Goal: Information Seeking & Learning: Learn about a topic

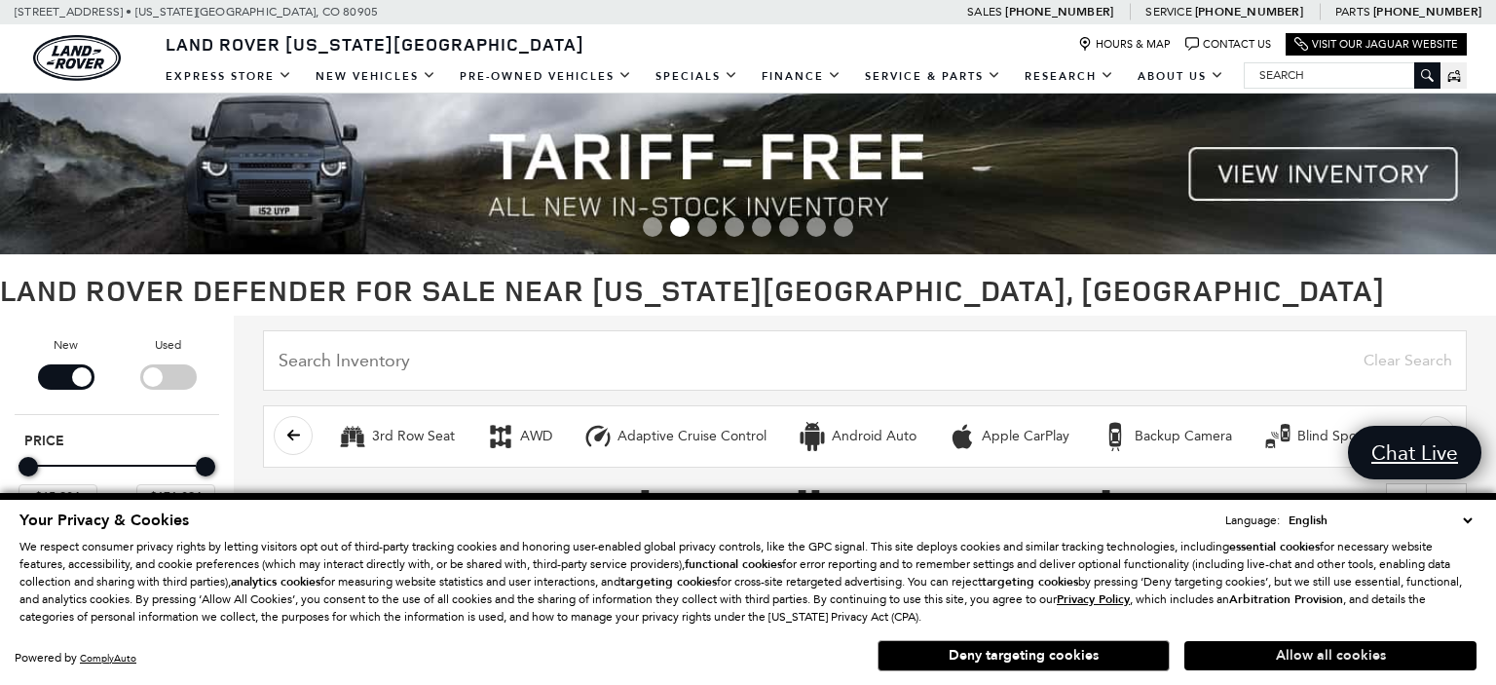
click at [1223, 646] on button "Allow all cookies" at bounding box center [1331, 655] width 292 height 29
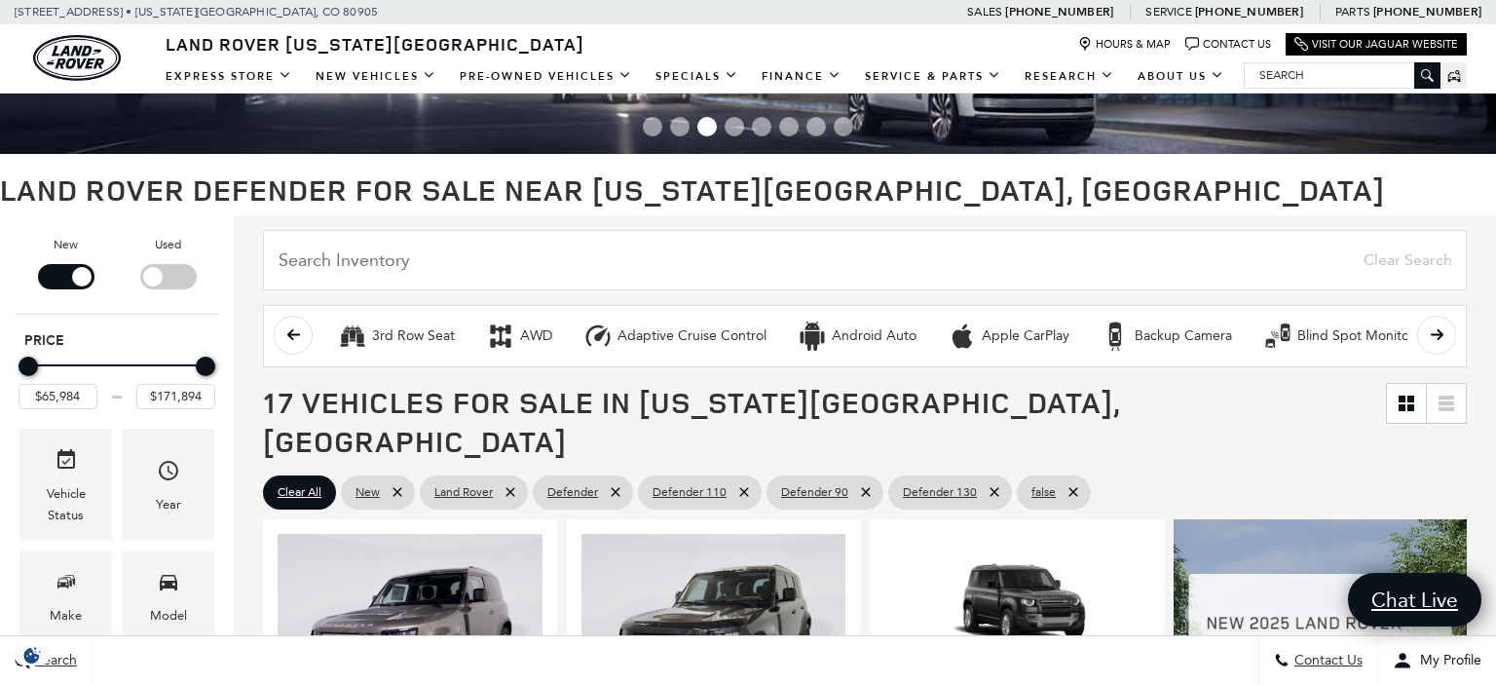
scroll to position [125, 0]
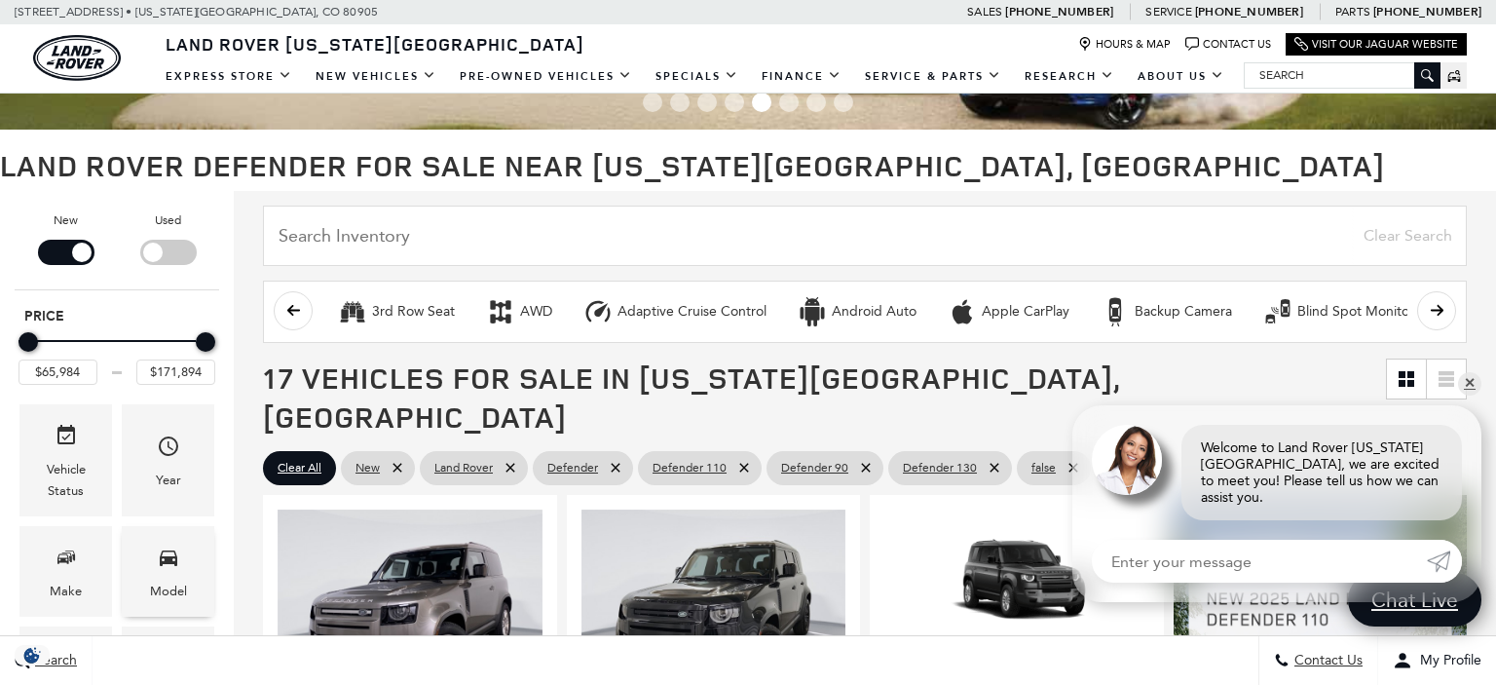
click at [176, 579] on span "Model" at bounding box center [168, 561] width 23 height 40
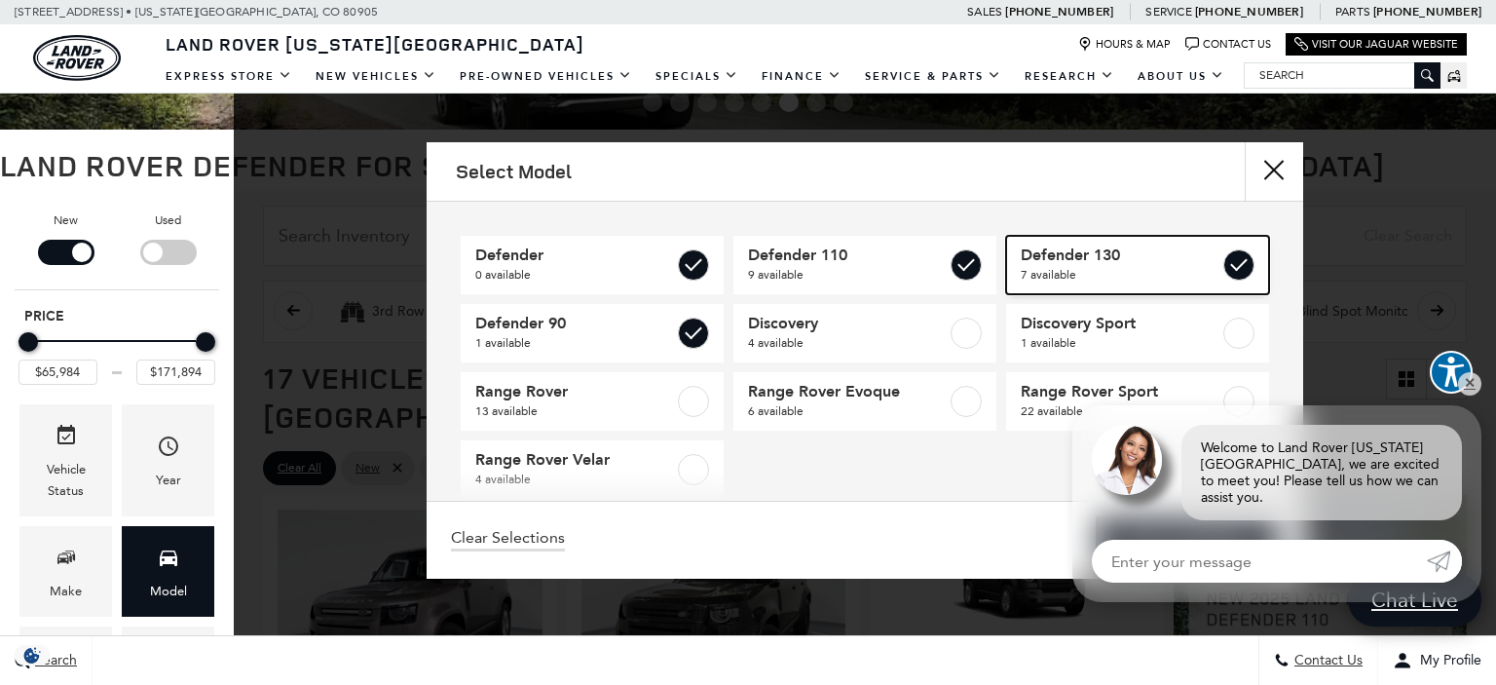
click at [1113, 274] on span "7 available" at bounding box center [1120, 274] width 199 height 19
checkbox input "false"
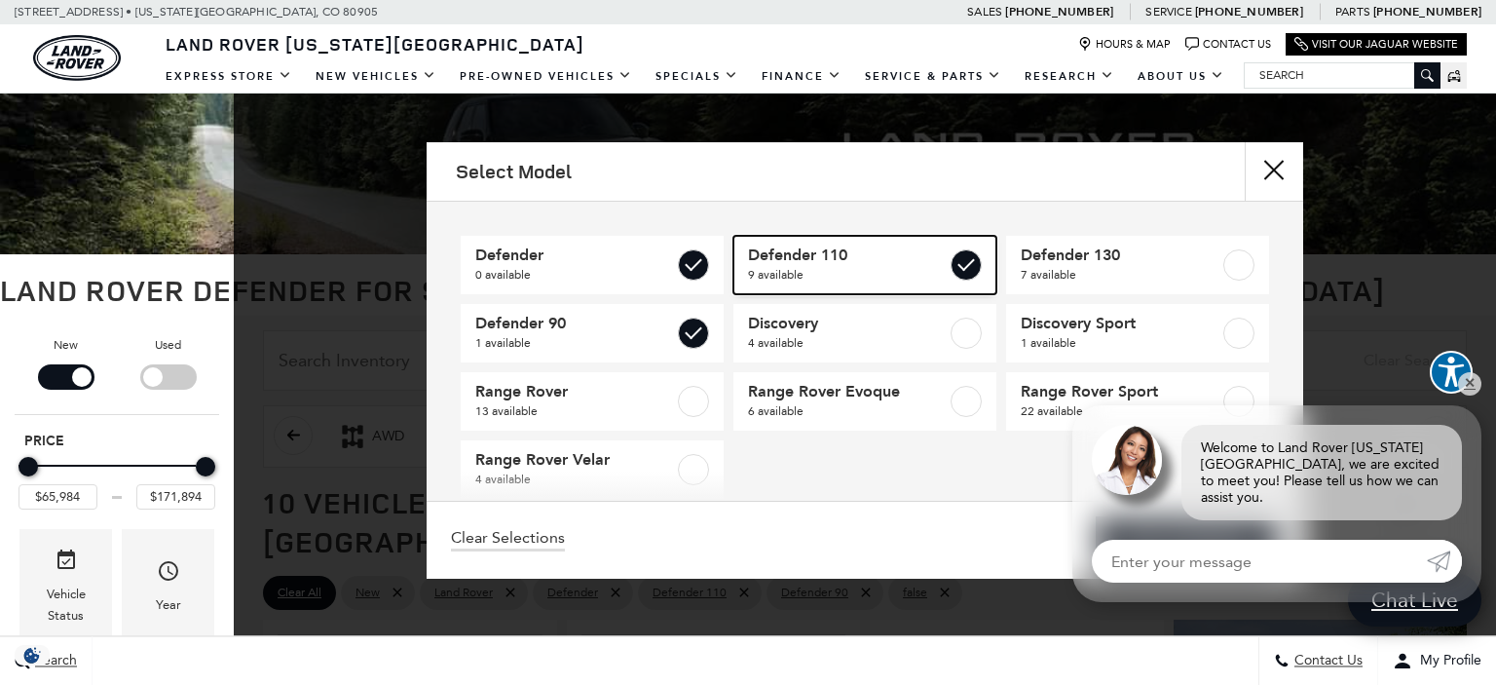
click at [961, 271] on label at bounding box center [966, 264] width 31 height 31
type input "$65,984"
checkbox input "false"
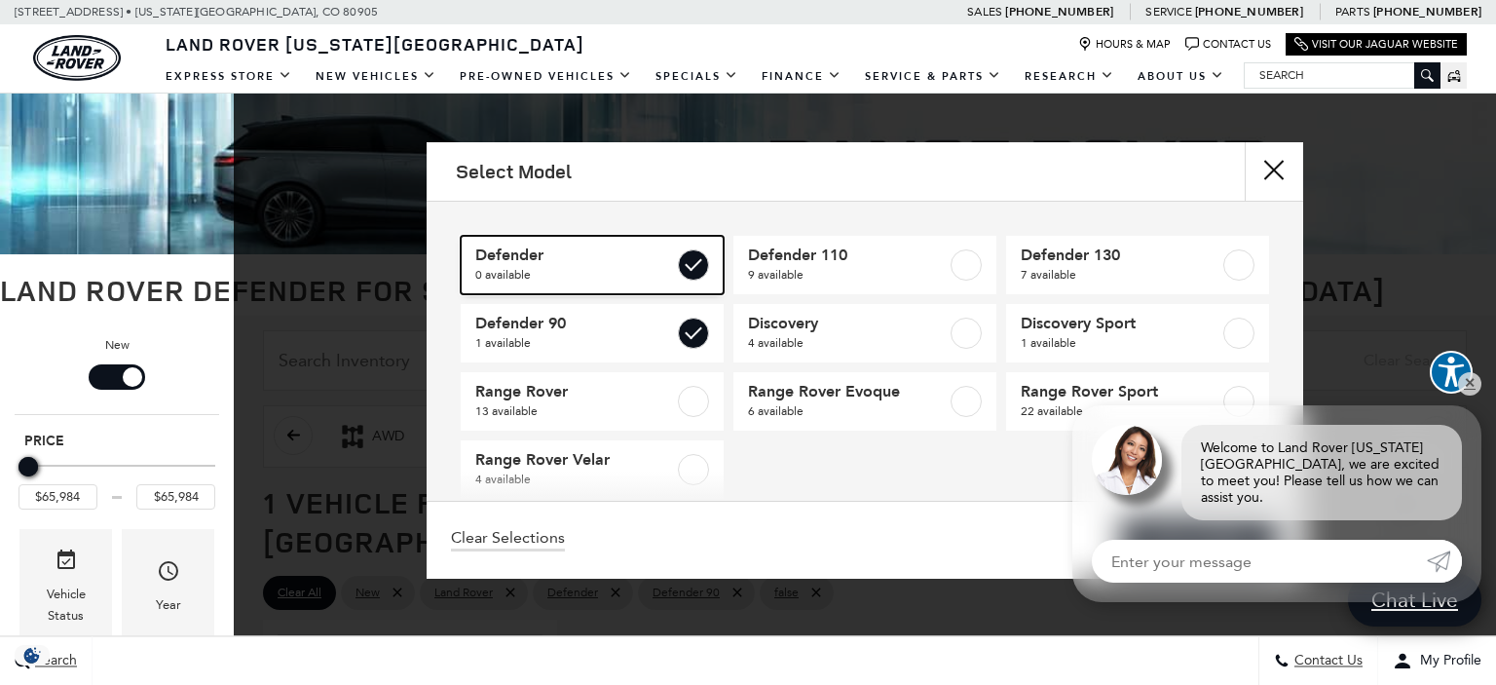
click at [696, 270] on label at bounding box center [693, 264] width 31 height 31
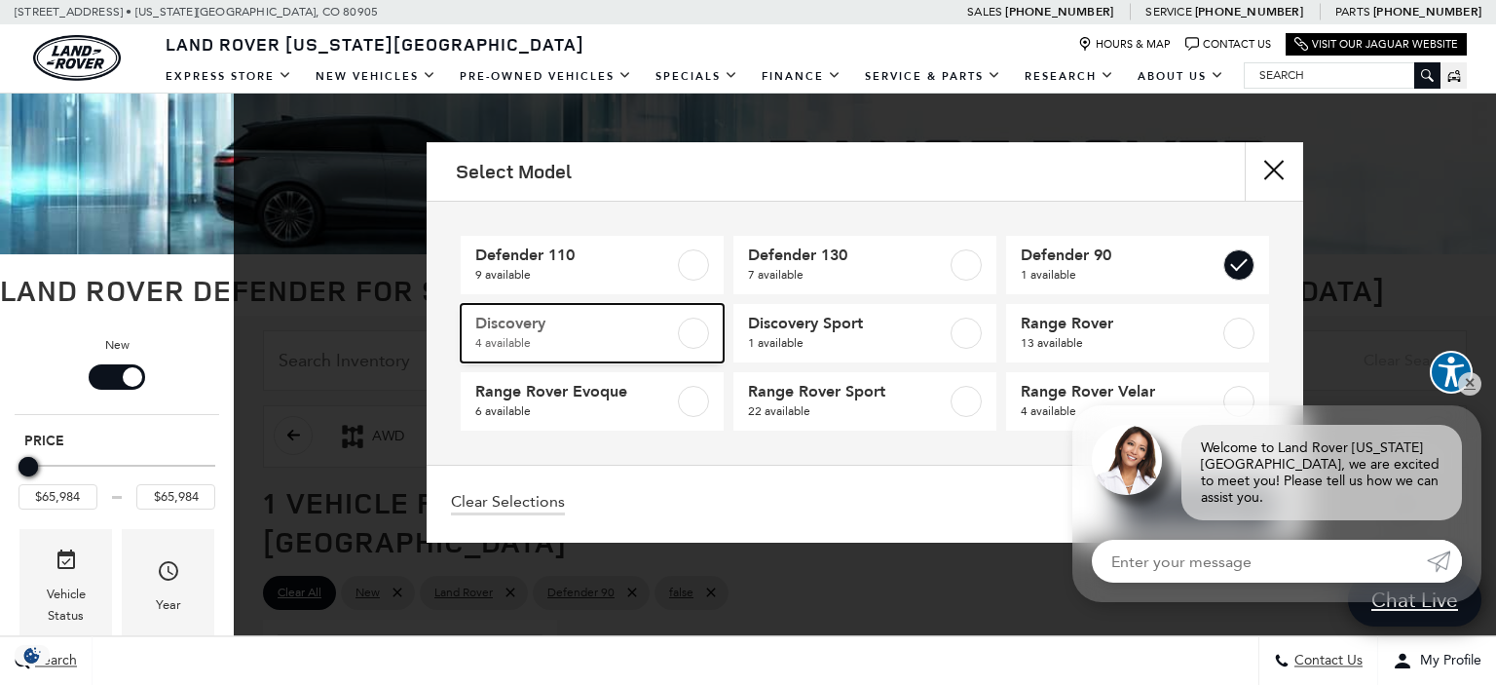
click at [688, 323] on label at bounding box center [693, 333] width 31 height 31
type input "$88,694"
checkbox input "true"
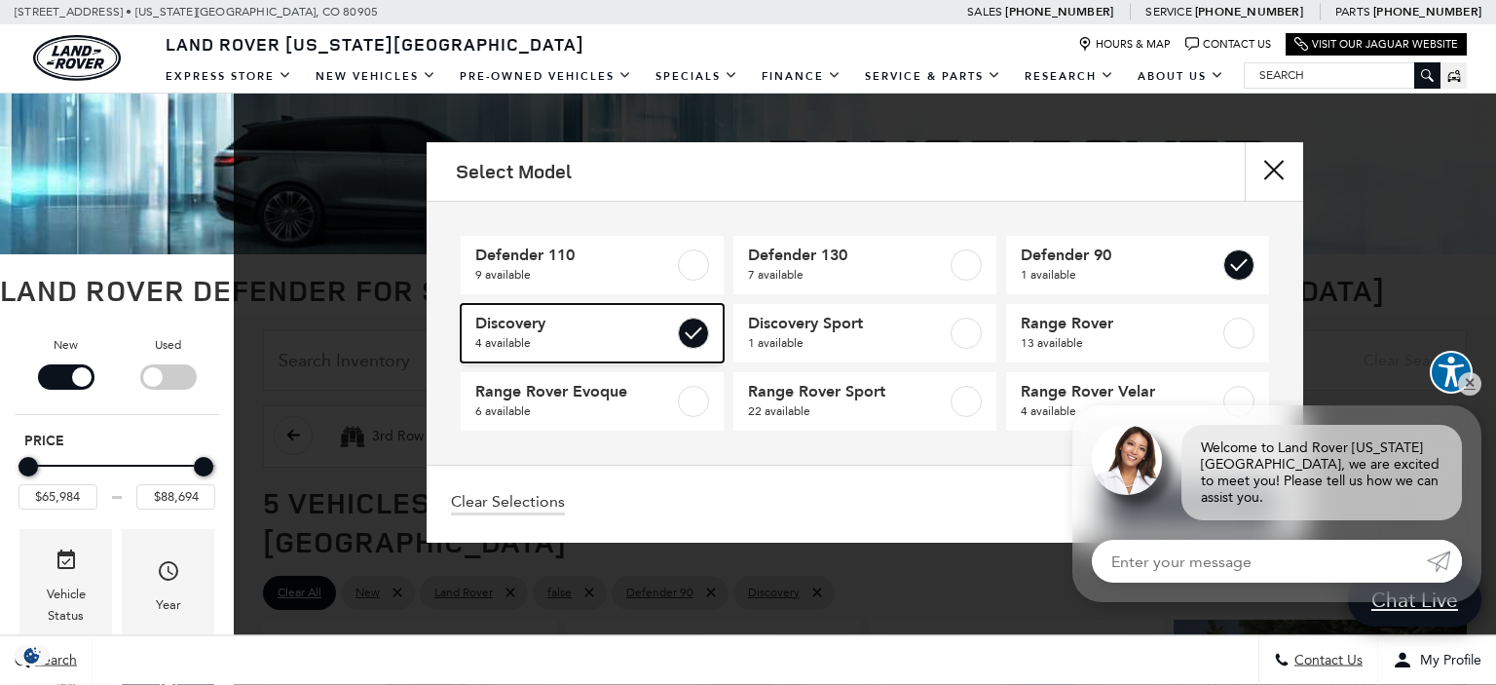
click at [698, 332] on label at bounding box center [693, 333] width 31 height 31
type input "$65,984"
checkbox input "false"
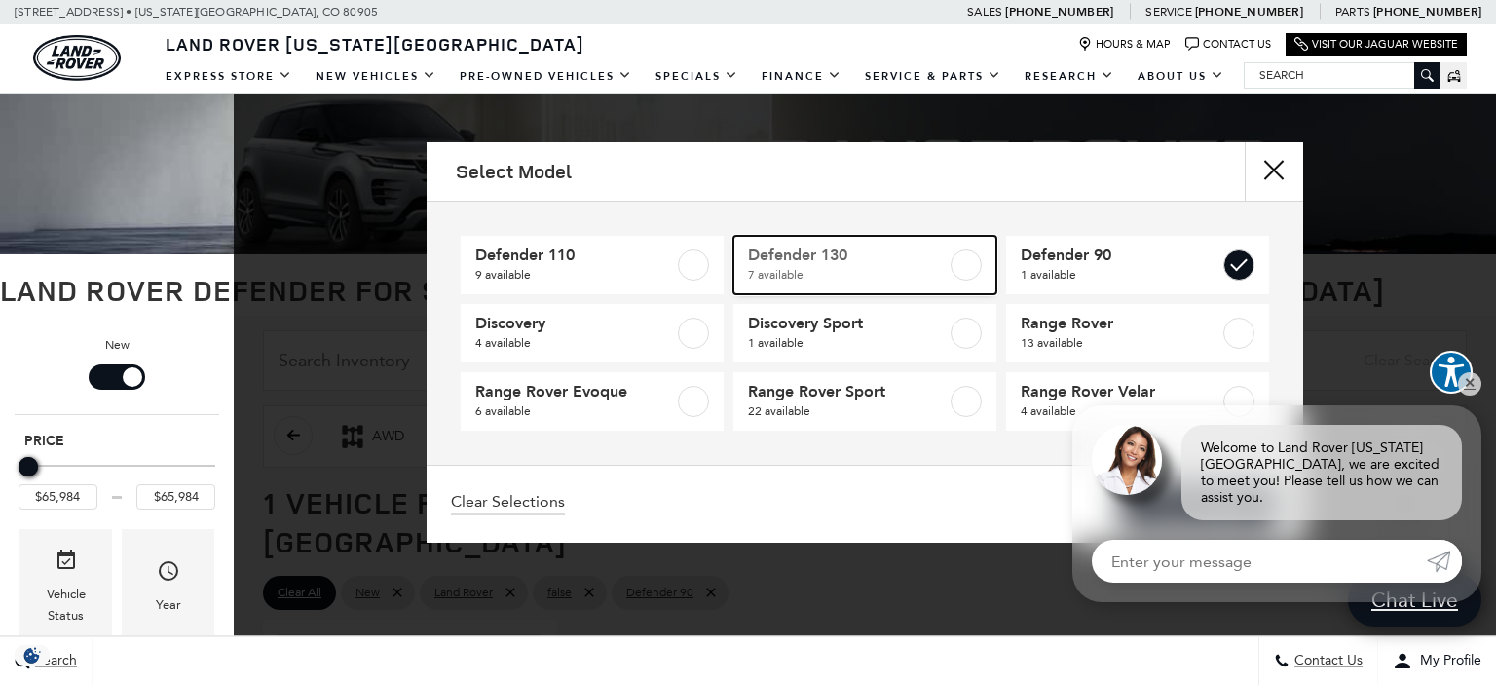
click at [867, 280] on span "7 available" at bounding box center [847, 274] width 199 height 19
type input "$134,749"
checkbox input "true"
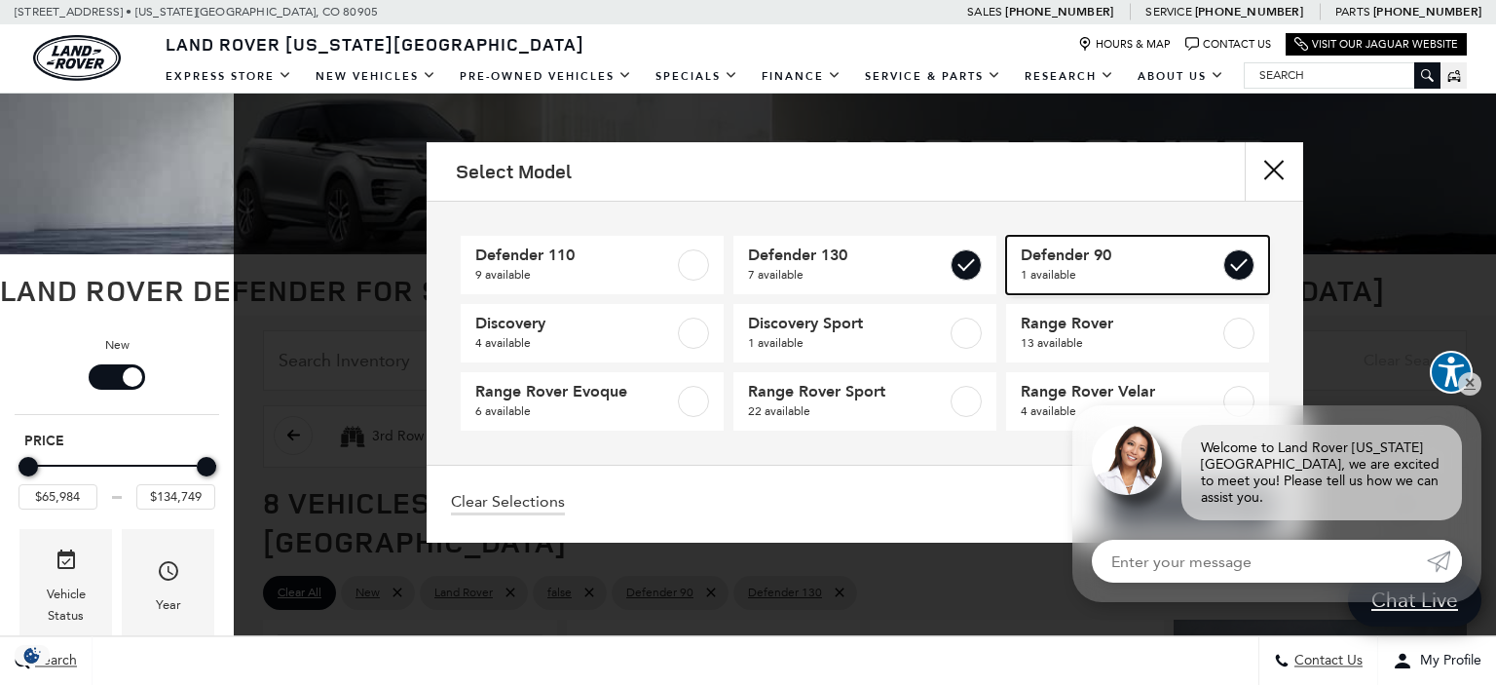
click at [1242, 267] on label at bounding box center [1239, 264] width 31 height 31
type input "$84,879"
checkbox input "false"
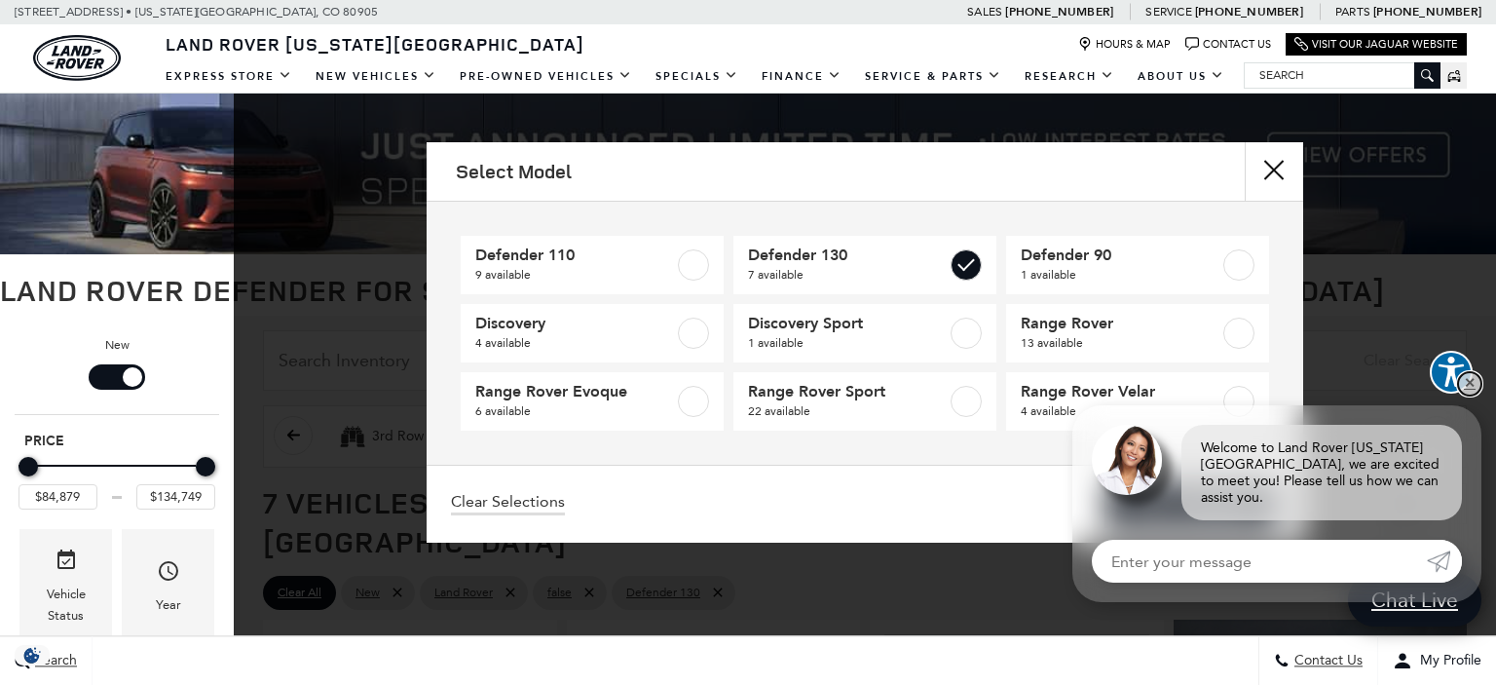
click at [1463, 396] on link "✕" at bounding box center [1469, 383] width 23 height 23
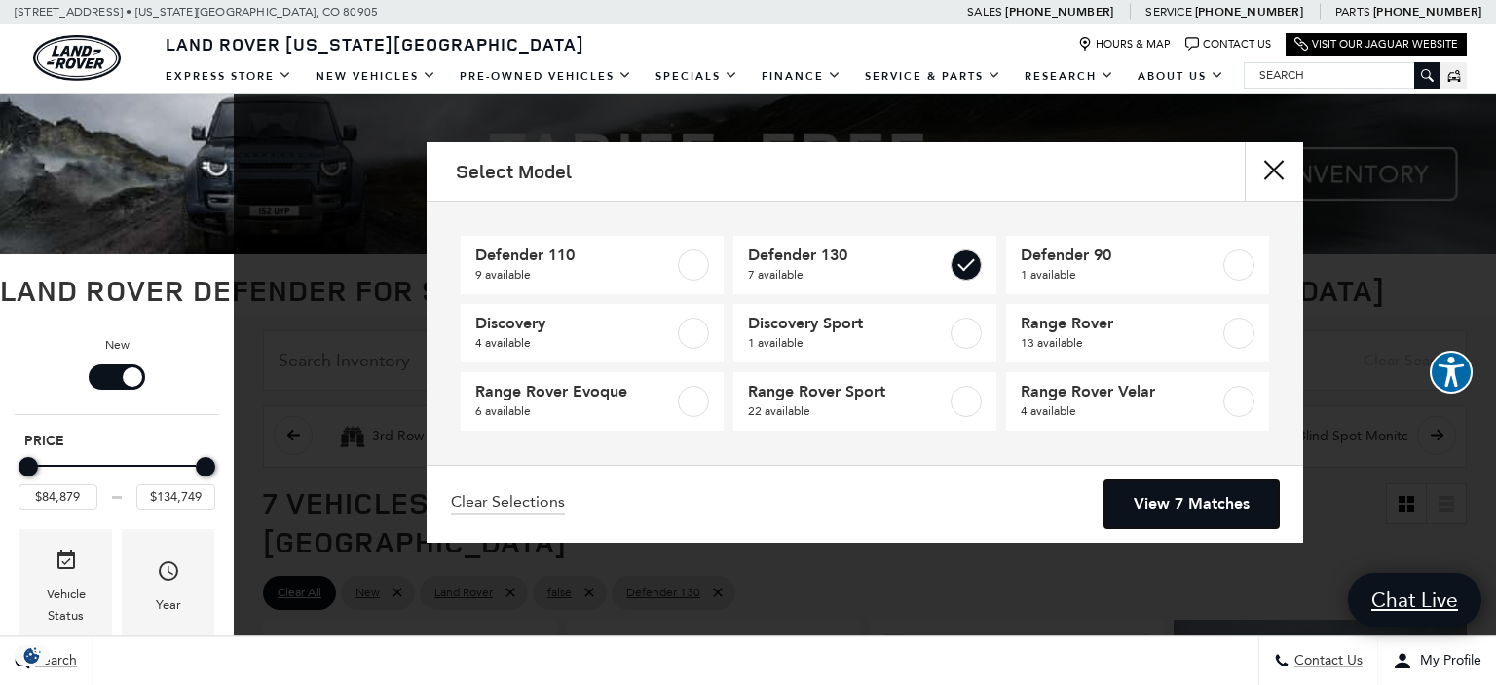
click at [1226, 494] on link "View 7 Matches" at bounding box center [1192, 504] width 174 height 48
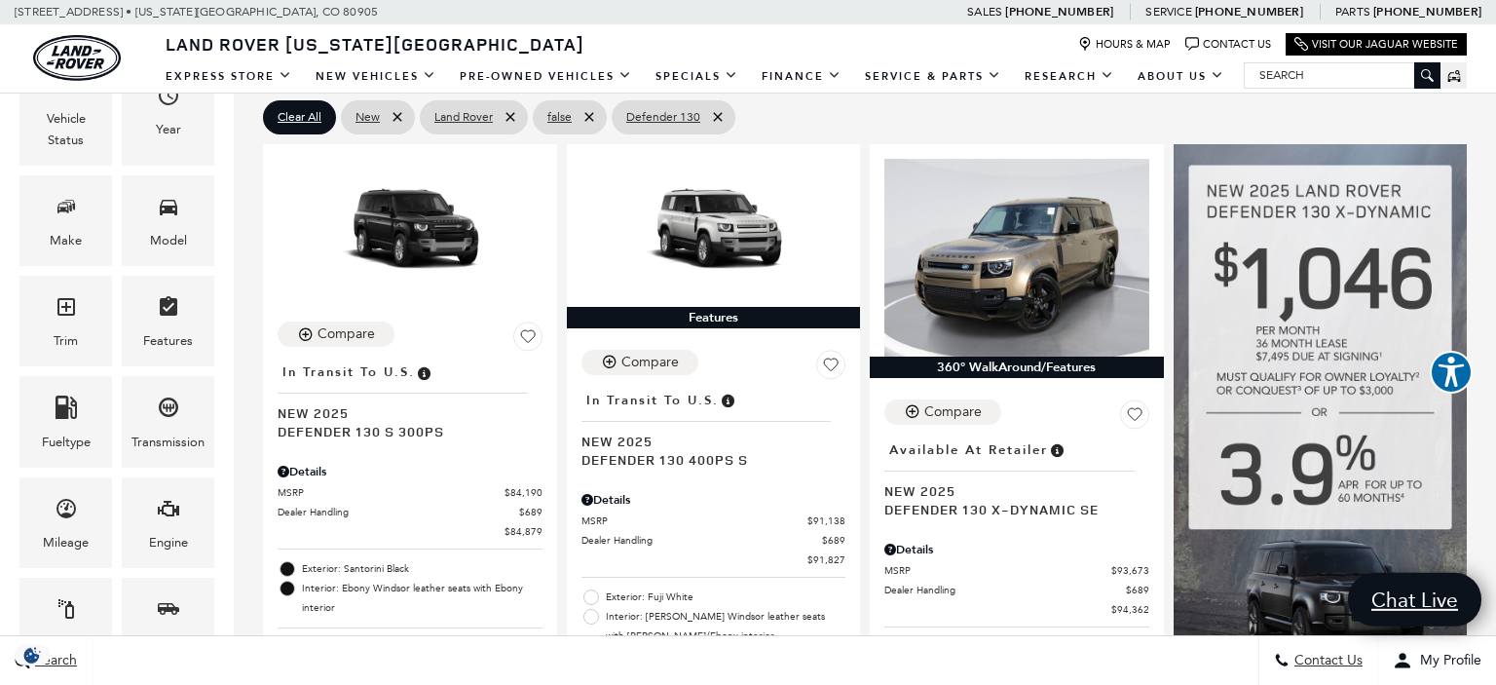
scroll to position [478, 0]
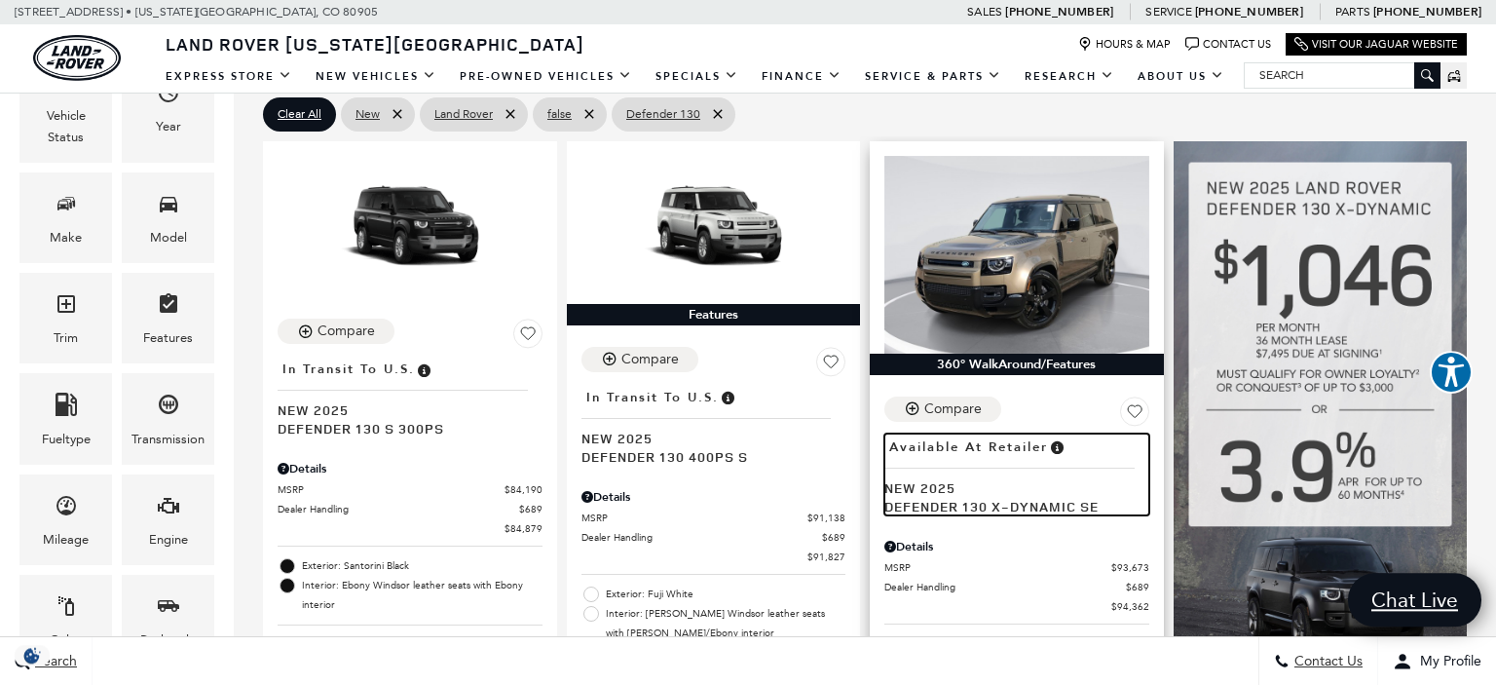
click at [1008, 497] on span "Defender 130 X-Dynamic SE" at bounding box center [1010, 506] width 250 height 19
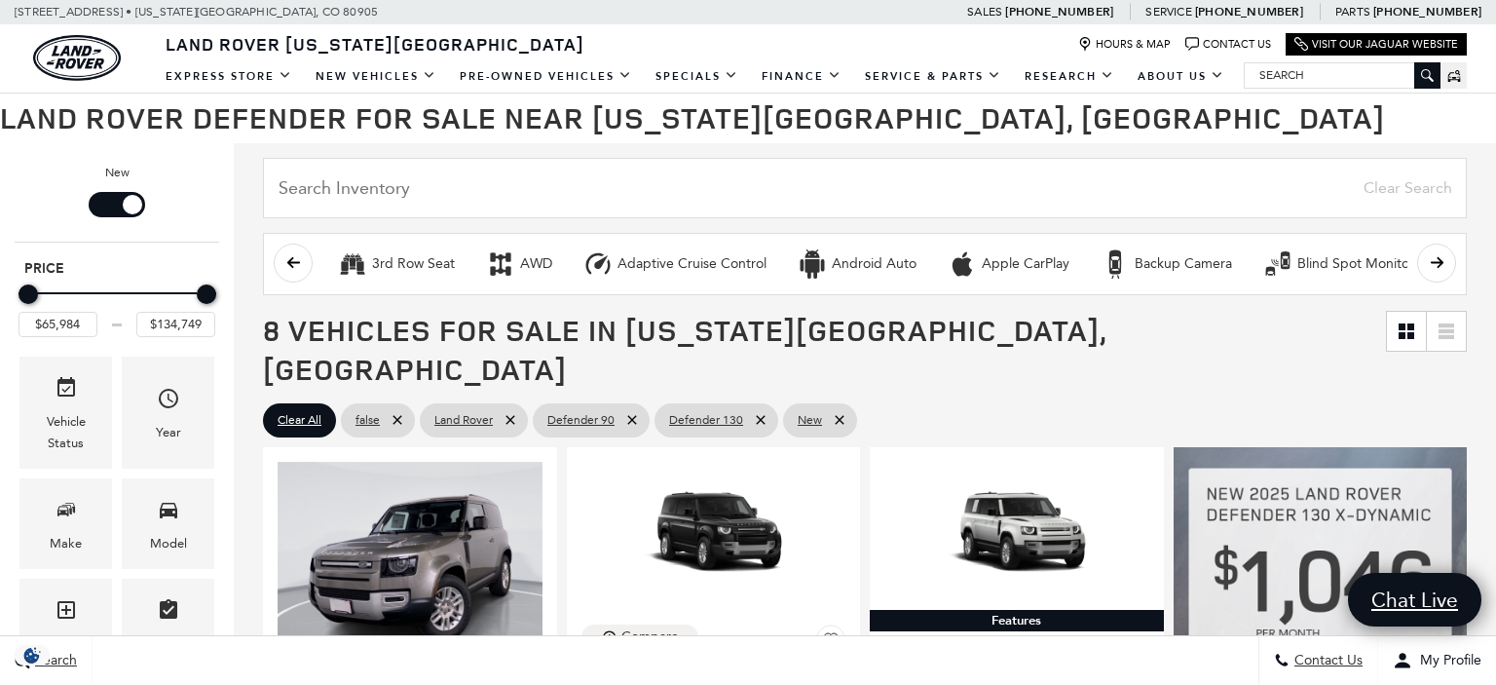
scroll to position [175, 0]
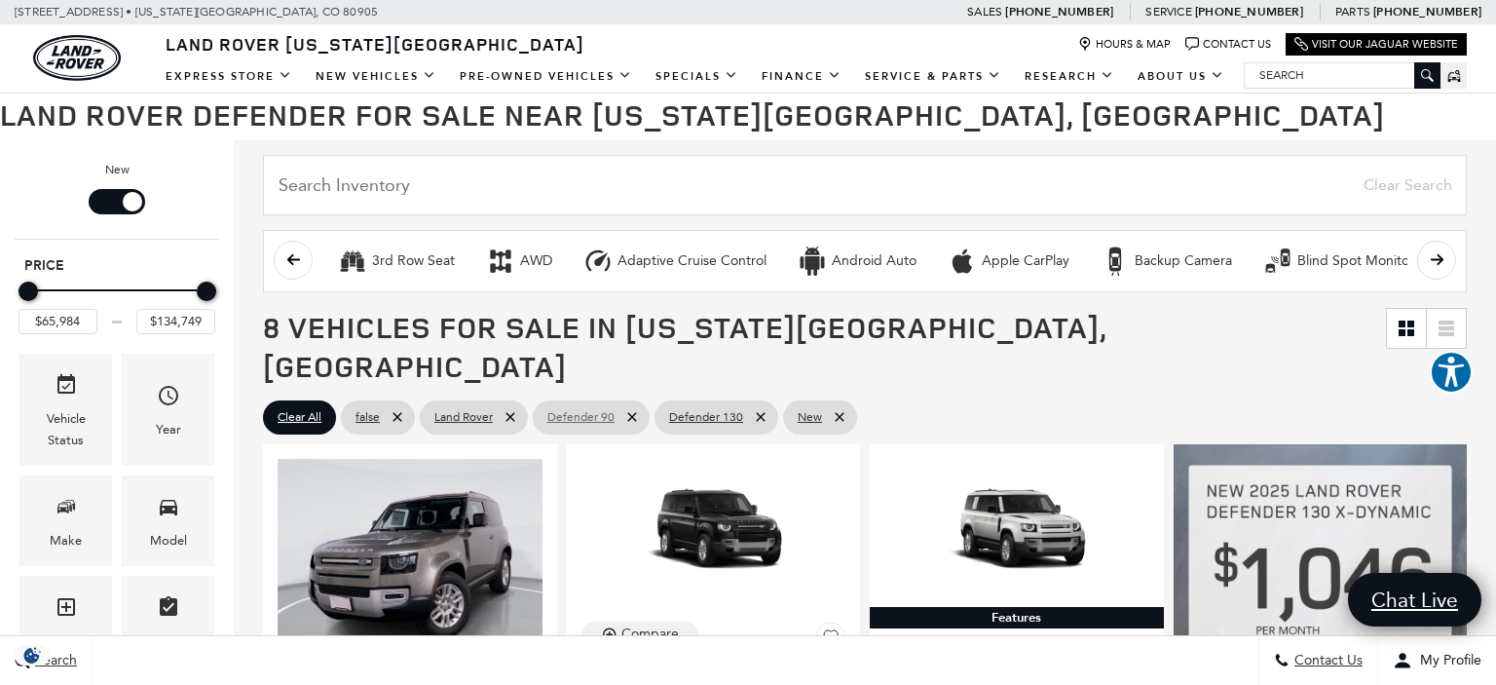
click at [629, 412] on icon at bounding box center [631, 416] width 9 height 9
type input "$84,879"
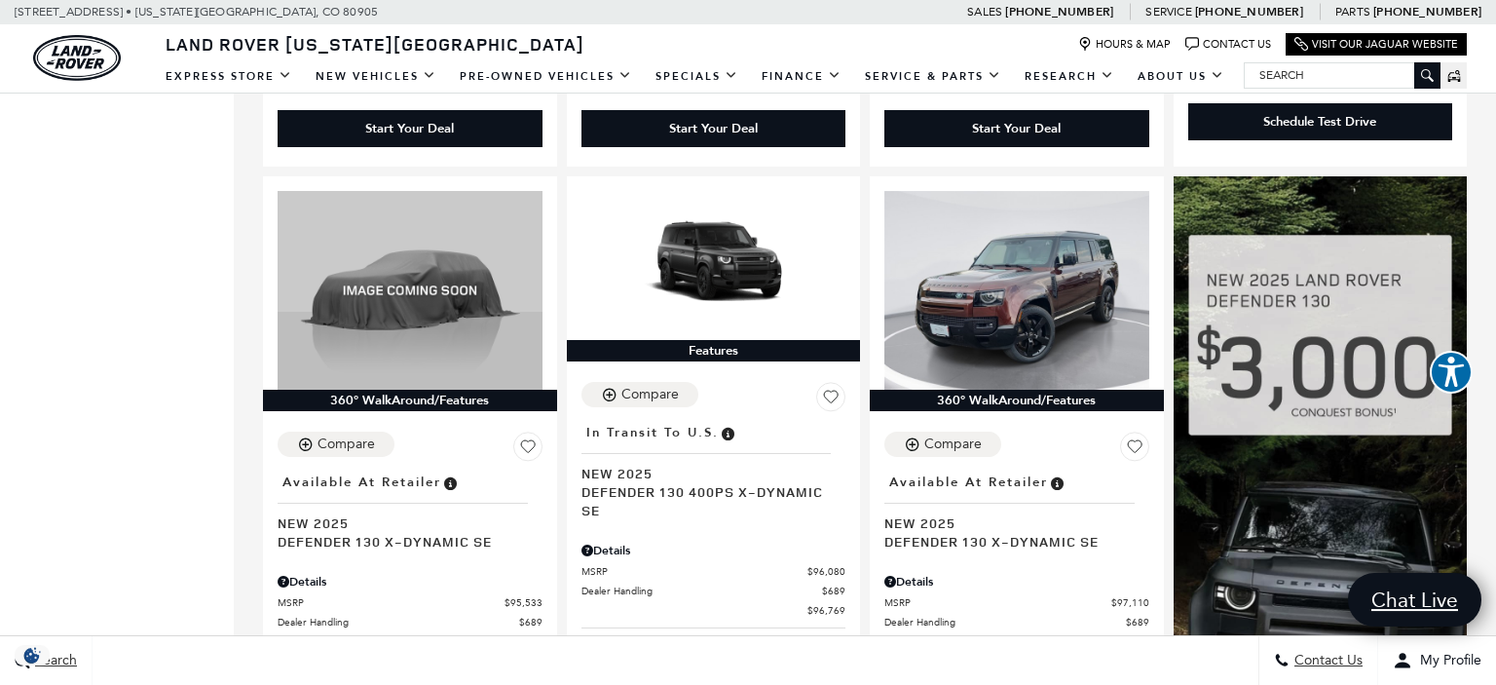
scroll to position [1192, 0]
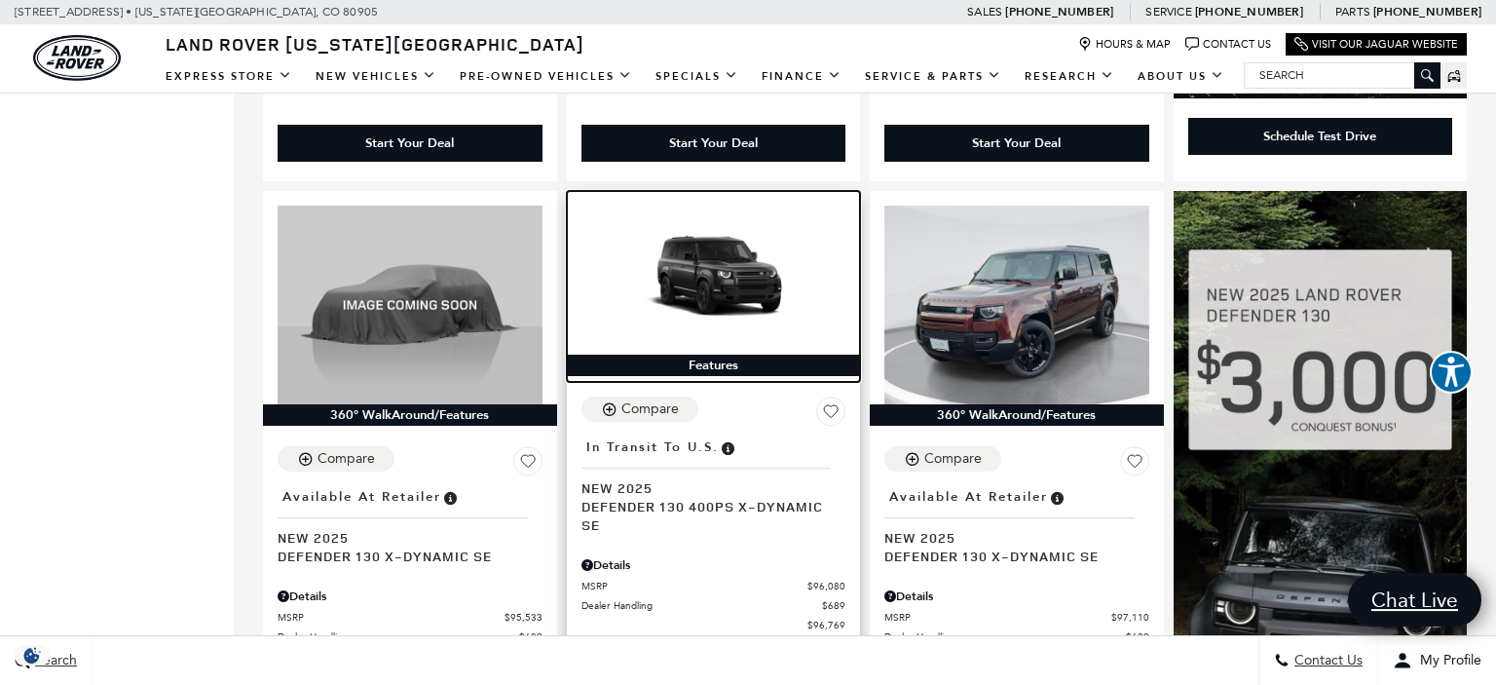
click at [703, 245] on img at bounding box center [714, 280] width 265 height 149
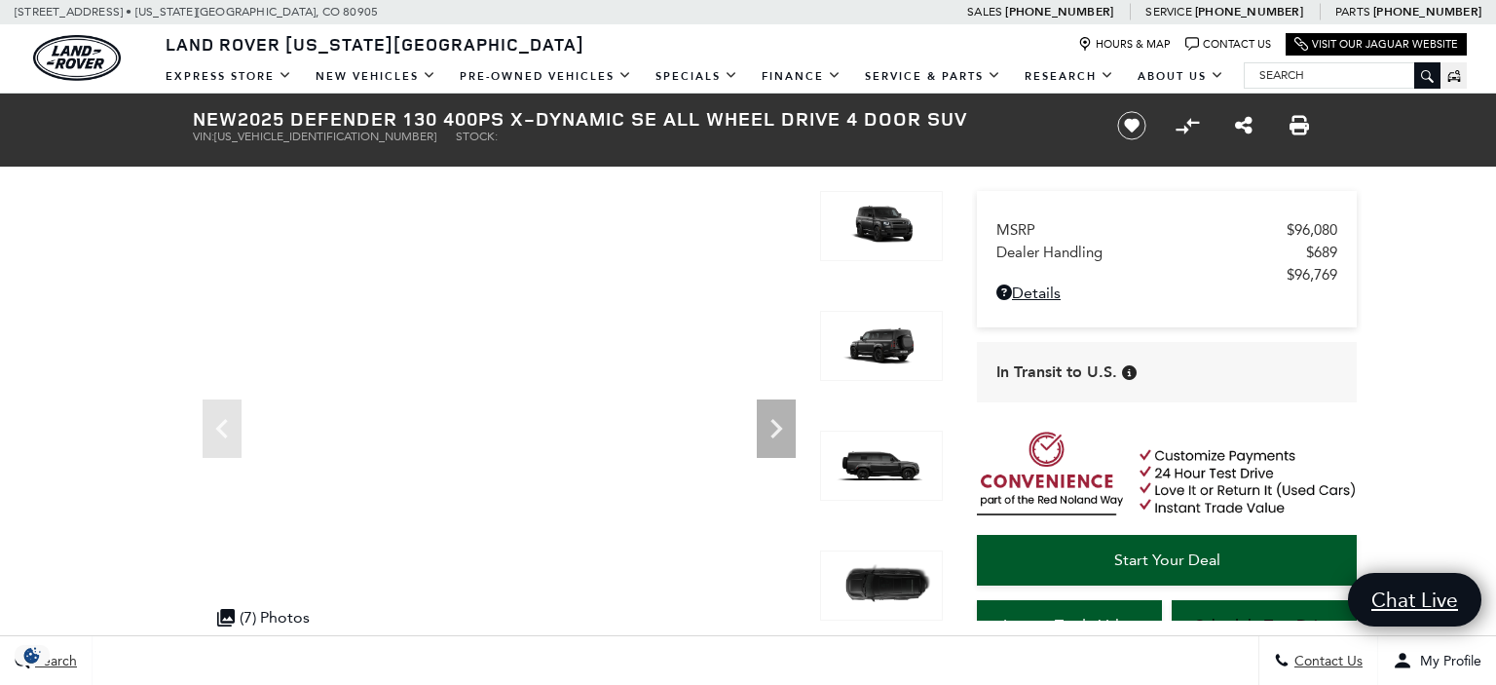
click at [779, 433] on icon "Next" at bounding box center [776, 428] width 39 height 39
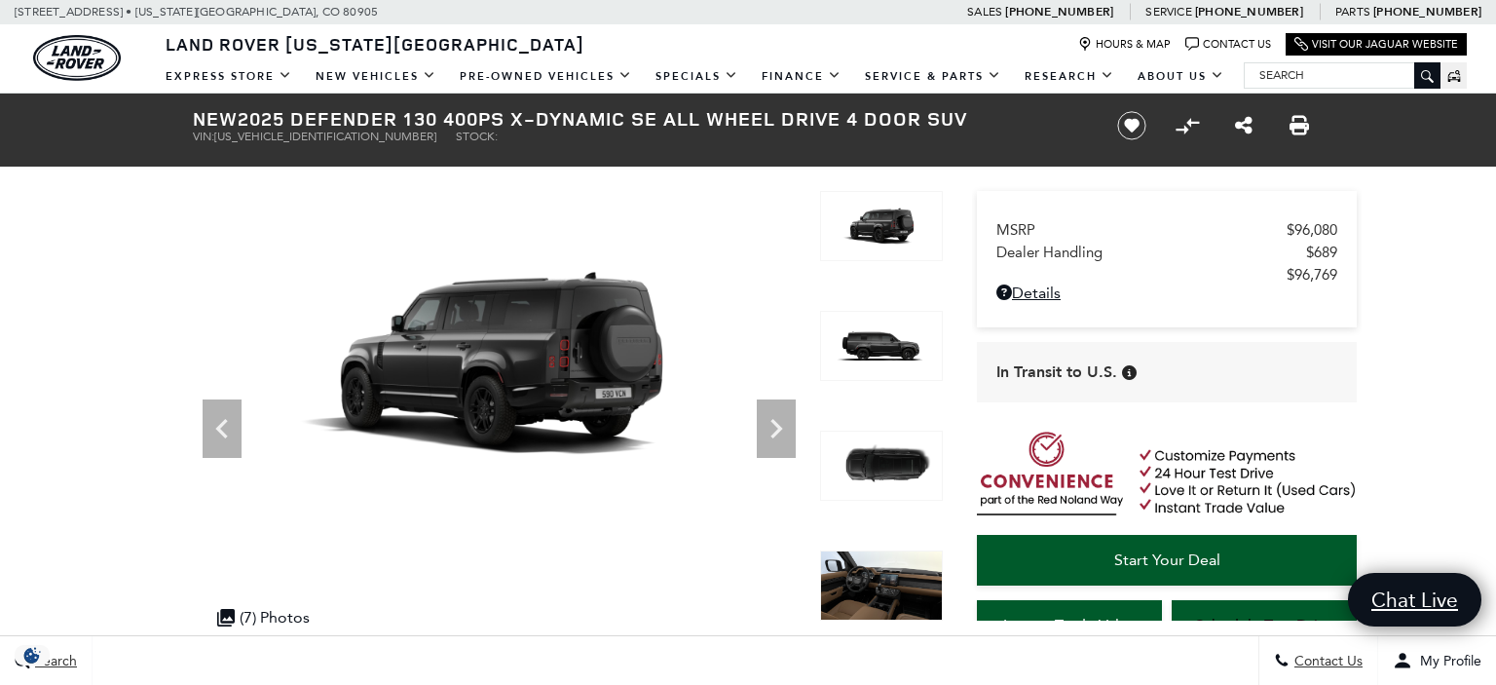
click at [766, 433] on icon "Next" at bounding box center [776, 428] width 39 height 39
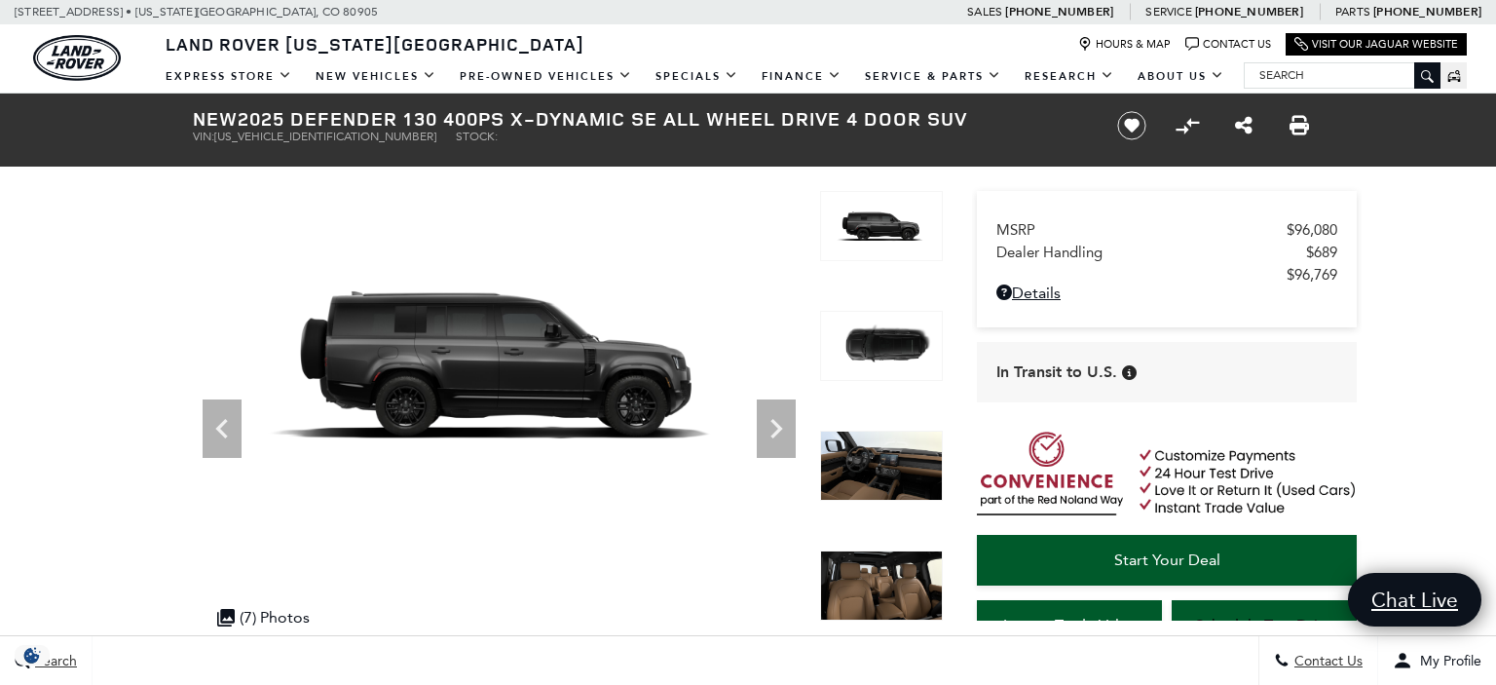
click at [770, 434] on icon "Next" at bounding box center [776, 428] width 39 height 39
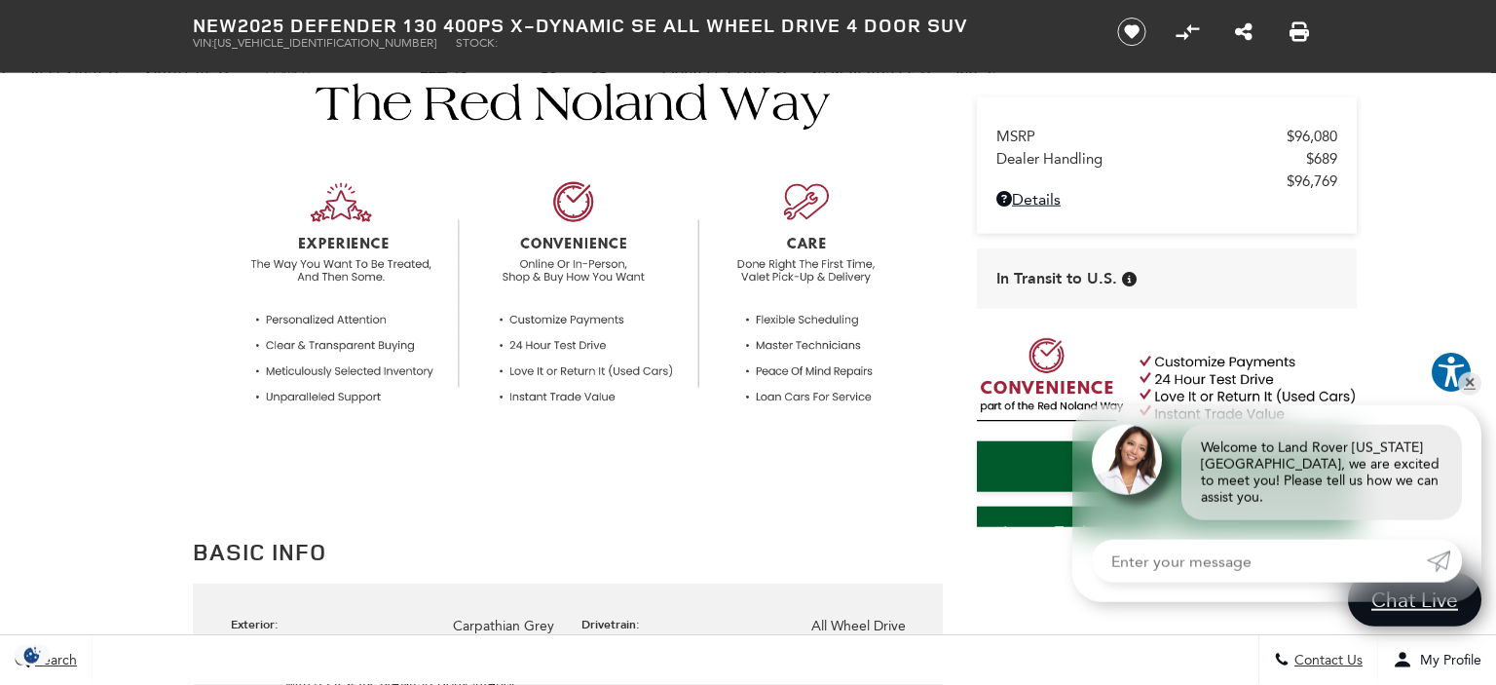
scroll to position [633, 0]
click at [1478, 396] on link "✕" at bounding box center [1469, 383] width 23 height 23
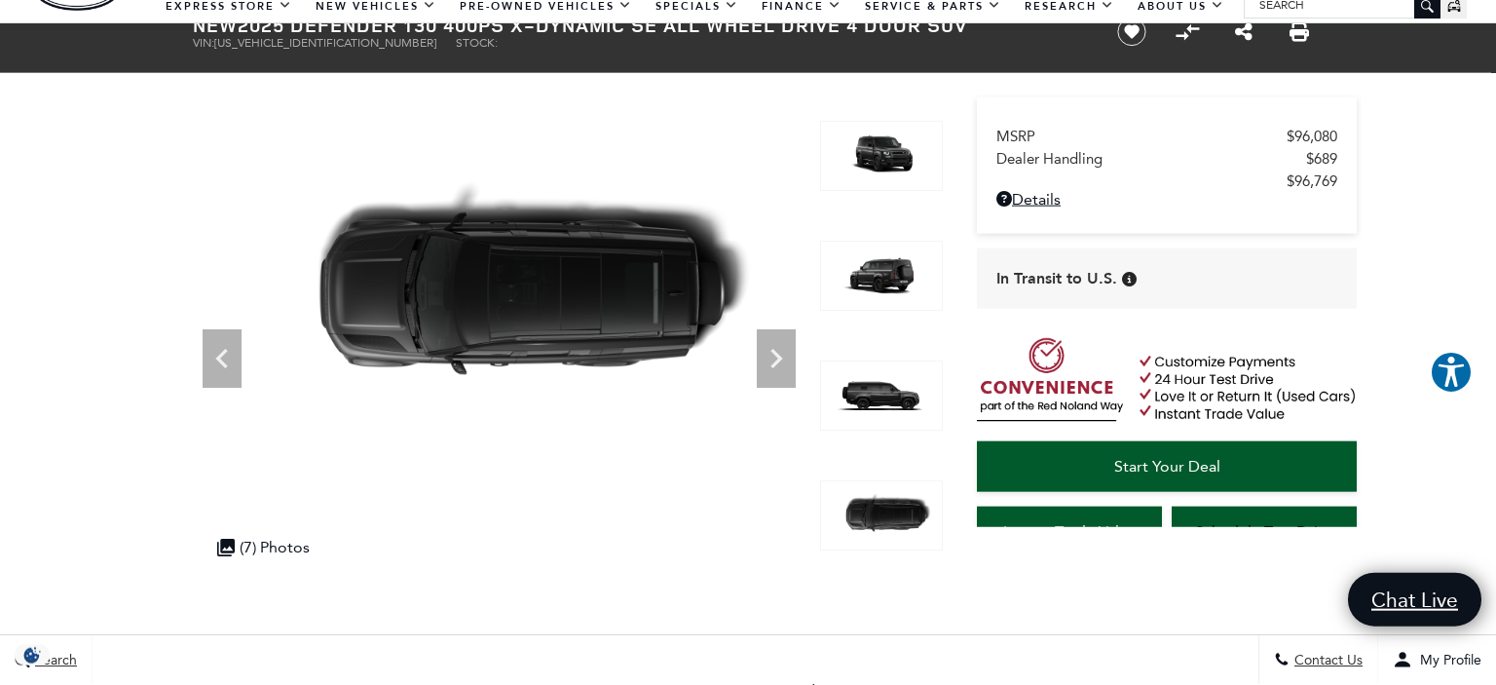
scroll to position [0, 0]
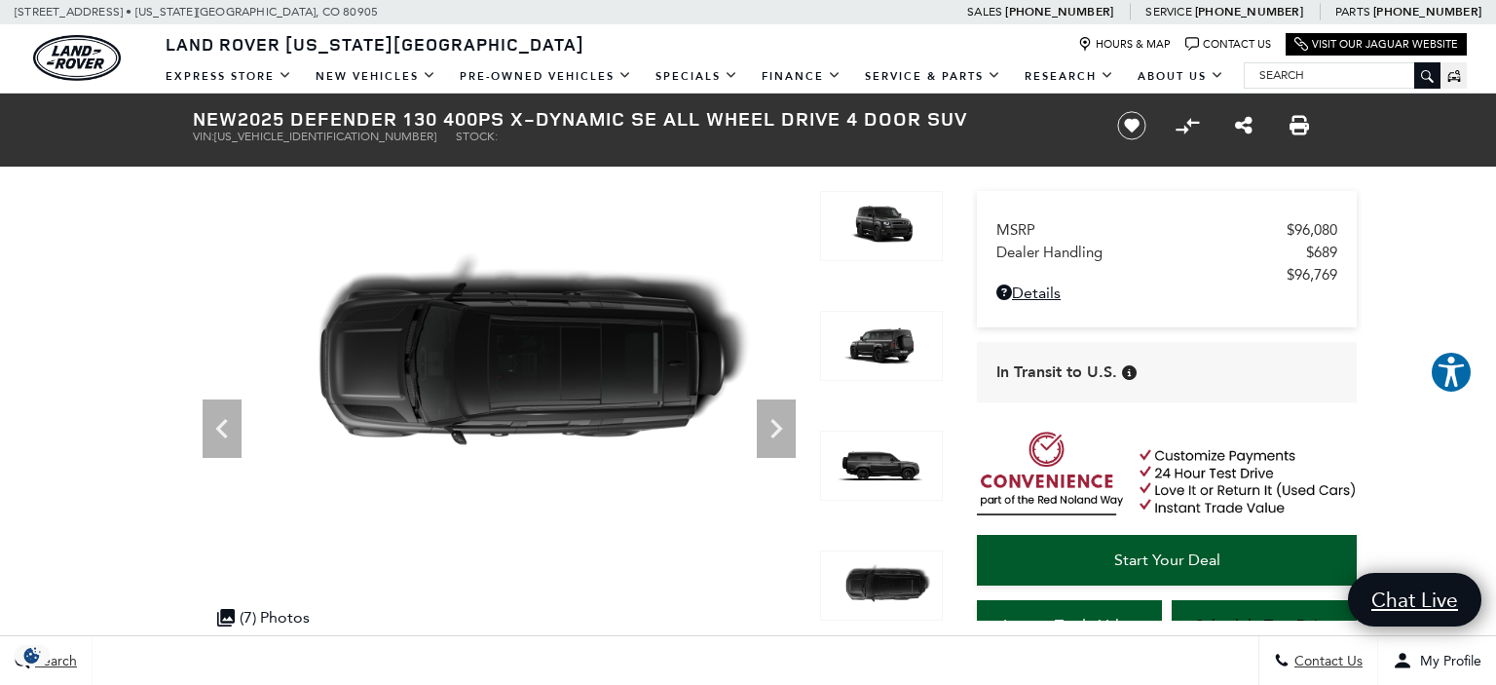
click at [893, 337] on img at bounding box center [881, 346] width 123 height 70
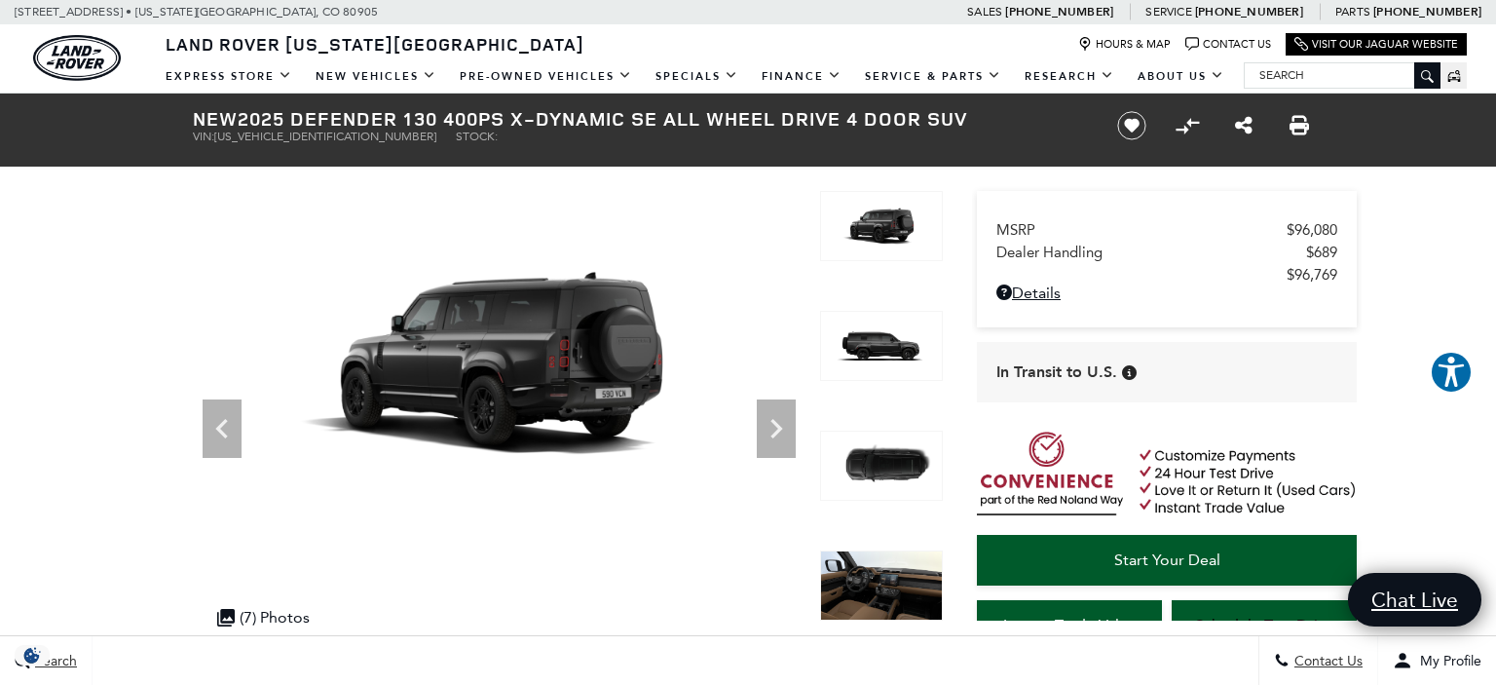
click at [901, 473] on img at bounding box center [881, 466] width 123 height 70
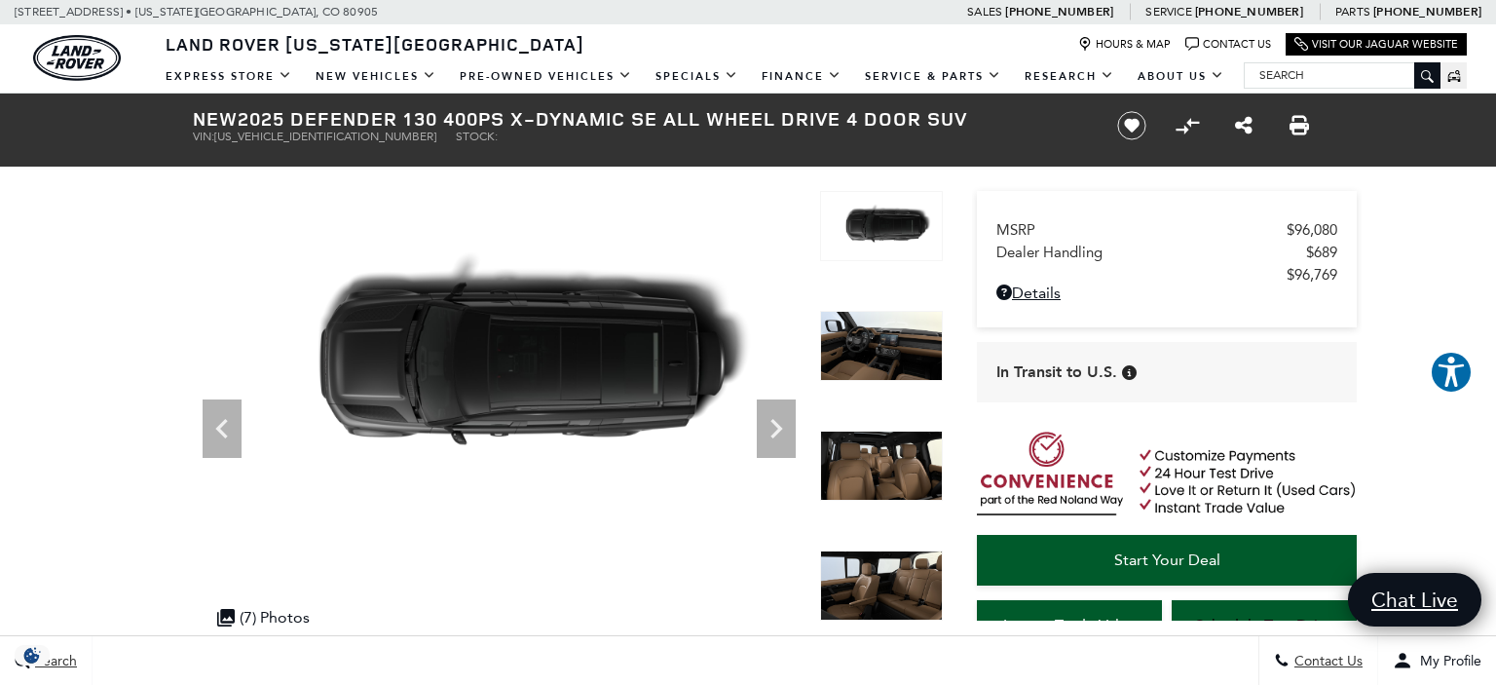
click at [898, 485] on img at bounding box center [881, 466] width 123 height 70
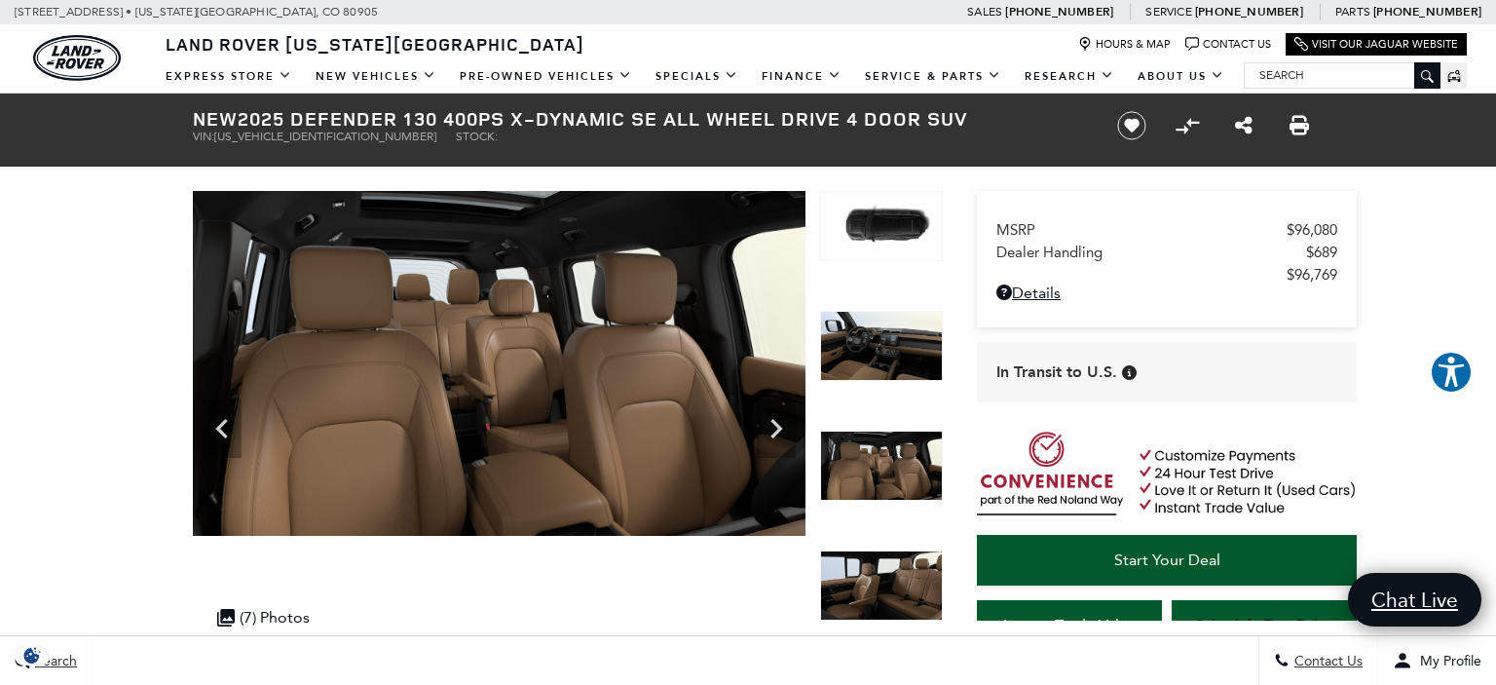
click at [896, 591] on img at bounding box center [881, 585] width 123 height 70
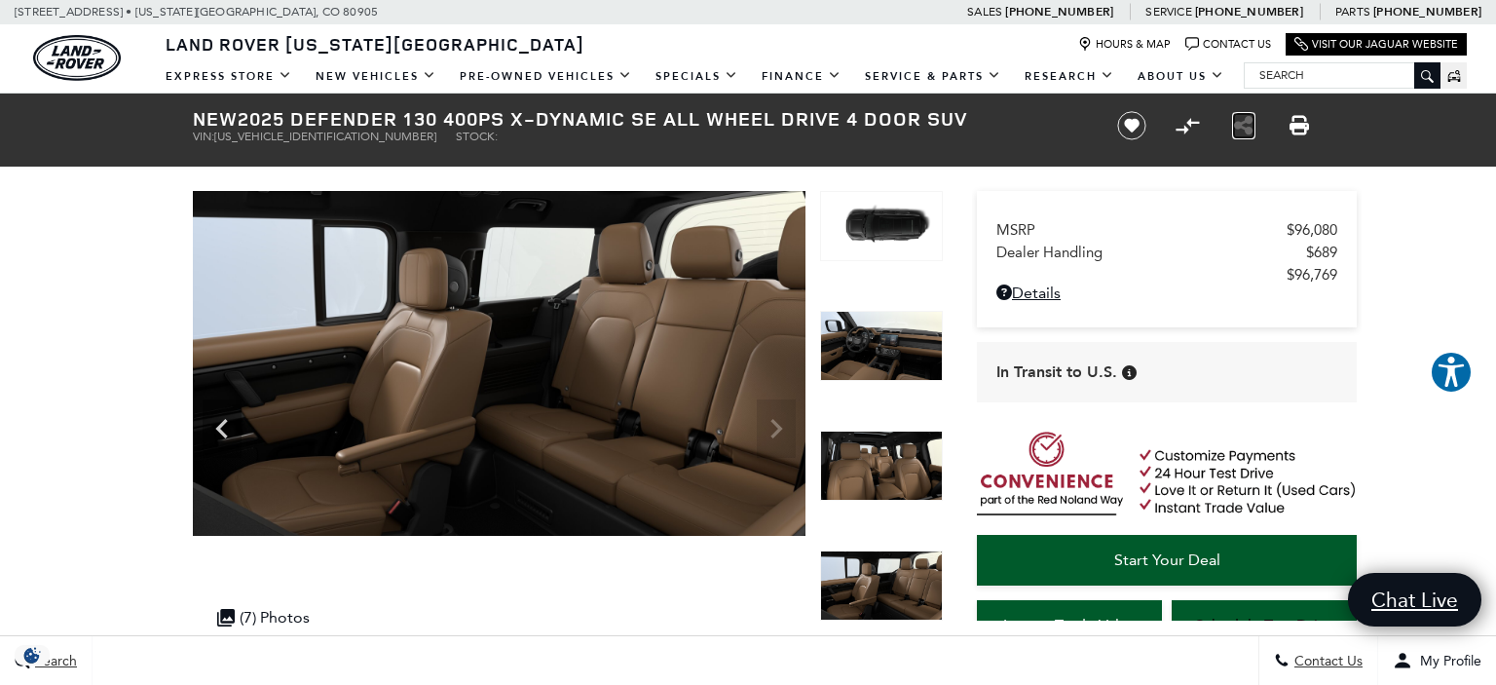
click at [1251, 123] on icon "Share this New 2025 Defender 130 400PS X-Dynamic SE All Wheel Drive 4 Door SUV" at bounding box center [1243, 125] width 19 height 21
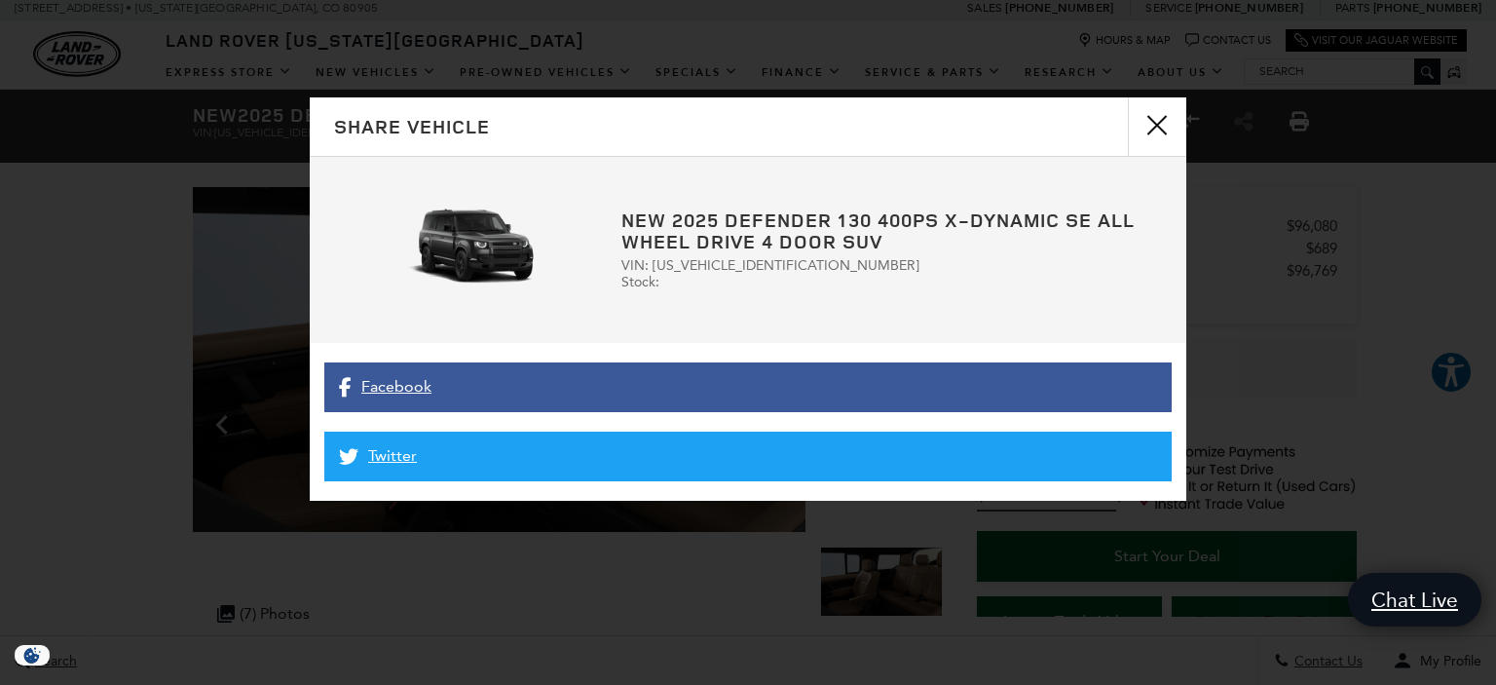
scroll to position [4, 0]
click at [1162, 132] on button "close" at bounding box center [1157, 126] width 58 height 58
